Goal: Entertainment & Leisure: Consume media (video, audio)

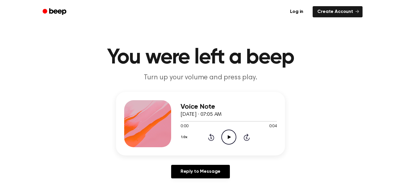
click at [222, 134] on icon "Play Audio" at bounding box center [228, 136] width 15 height 15
click at [222, 134] on icon "Pause Audio" at bounding box center [228, 136] width 15 height 15
click at [224, 137] on icon "Play Audio" at bounding box center [228, 136] width 15 height 15
click at [223, 135] on icon "Play Audio" at bounding box center [228, 136] width 15 height 15
click at [232, 138] on icon "Play Audio" at bounding box center [228, 136] width 15 height 15
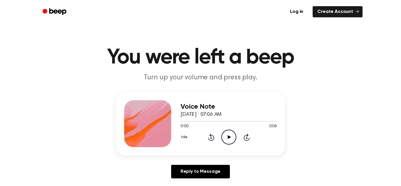
click at [225, 141] on icon "Play Audio" at bounding box center [228, 136] width 15 height 15
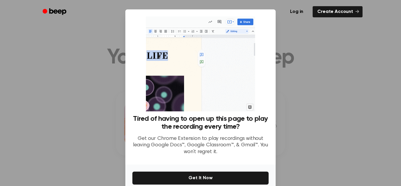
click at [340, 25] on div at bounding box center [200, 93] width 401 height 186
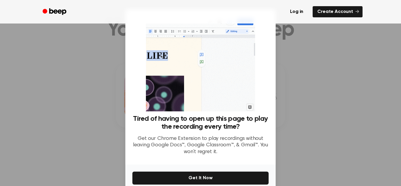
scroll to position [109, 0]
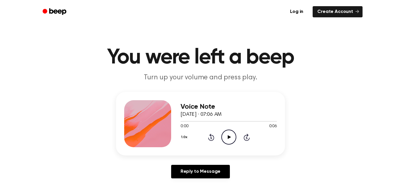
click at [230, 137] on icon at bounding box center [228, 137] width 3 height 4
click at [230, 139] on icon "Pause Audio" at bounding box center [228, 136] width 15 height 15
click at [230, 139] on icon "Play Audio" at bounding box center [228, 136] width 15 height 15
click at [231, 94] on div "Voice Note September 12, 2024 · 07:06 AM 0:06 0:06 Your browser does not suppor…" at bounding box center [200, 123] width 169 height 63
click at [227, 141] on icon "Play Audio" at bounding box center [228, 136] width 15 height 15
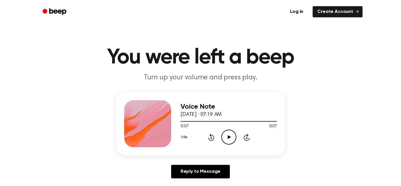
click at [227, 141] on icon "Play Audio" at bounding box center [228, 136] width 15 height 15
click at [230, 138] on icon "Play Audio" at bounding box center [228, 136] width 15 height 15
